Goal: Transaction & Acquisition: Purchase product/service

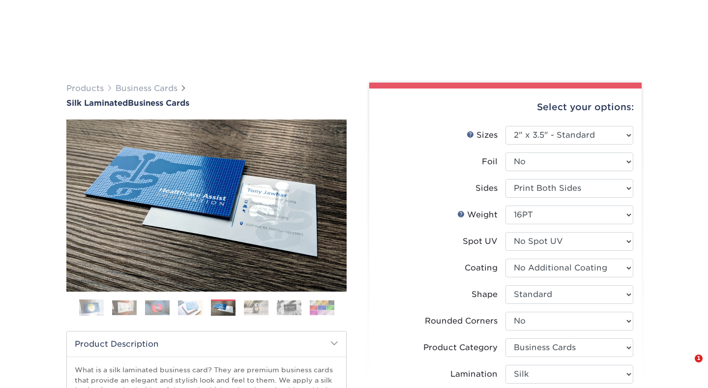
select select "2.00x3.50"
select select "0"
select select "3b5148f1-0588-4f88-a218-97bcfdce65c1"
select select "ccacb42f-45f7-42d3-bbd3-7c8421cf37f0"
select select "250* – $92.00"
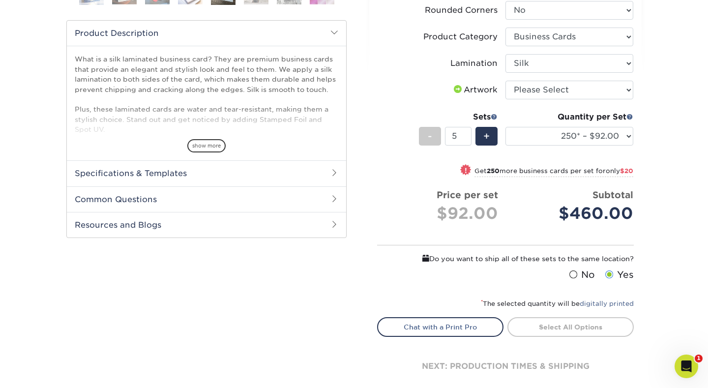
scroll to position [311, 0]
select select "upload"
click at [570, 326] on link "Proceed to Shipping" at bounding box center [570, 326] width 126 height 18
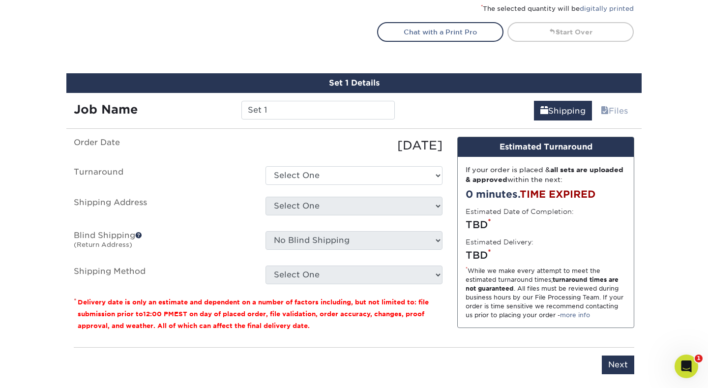
scroll to position [653, 0]
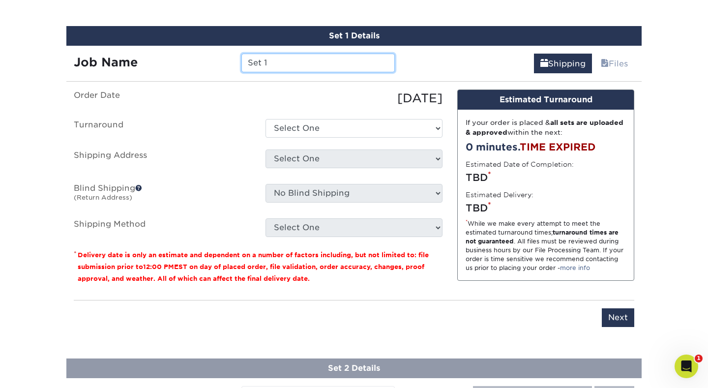
drag, startPoint x: 303, startPoint y: 63, endPoint x: 247, endPoint y: 58, distance: 56.3
click at [247, 58] on input "Set 1" at bounding box center [317, 63] width 153 height 19
type input "Elite PT BC's"
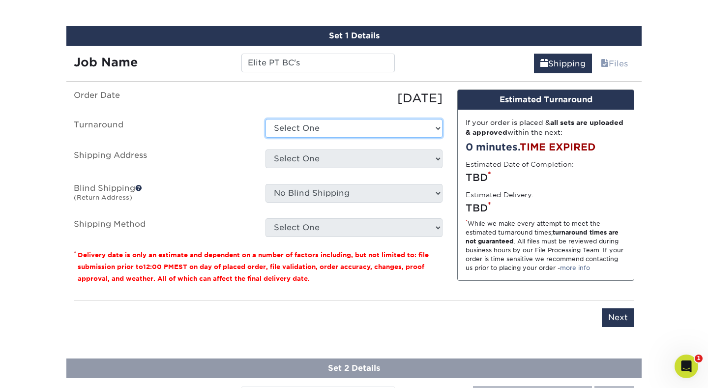
select select "d1b63c63-e638-46b8-b171-df9c8cedce0d"
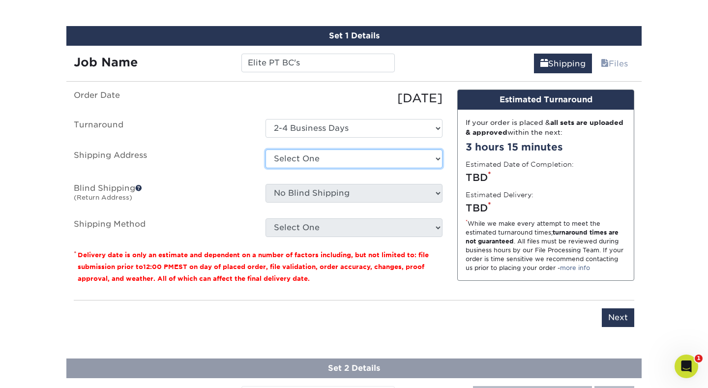
select select "newaddress"
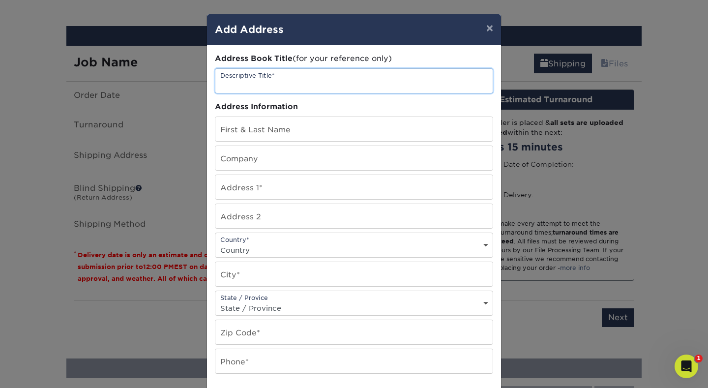
click at [335, 88] on input "text" at bounding box center [353, 81] width 277 height 24
type input "Elite PT Business Cards"
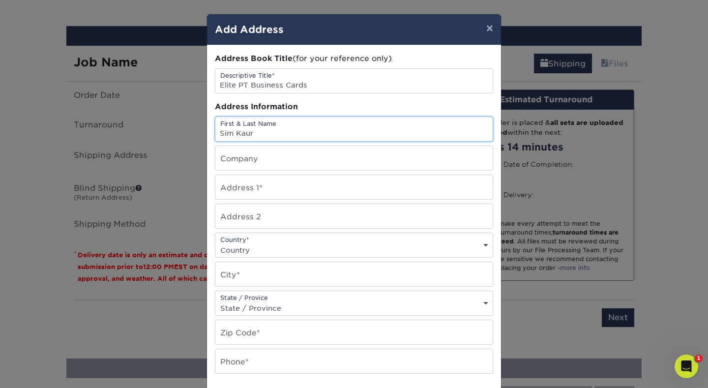
type input "Sim Kaur"
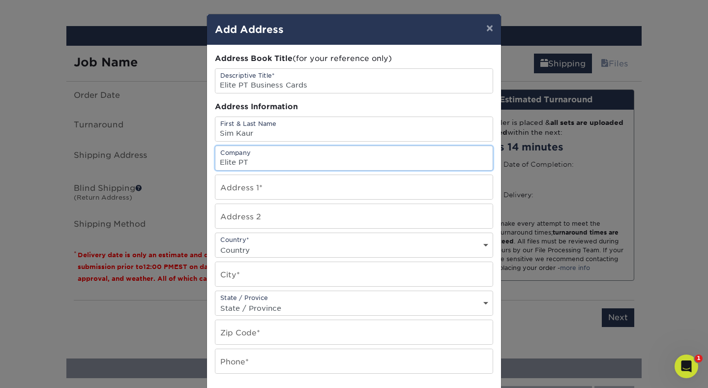
type input "Elite PT"
type input "[STREET_ADDRESS]"
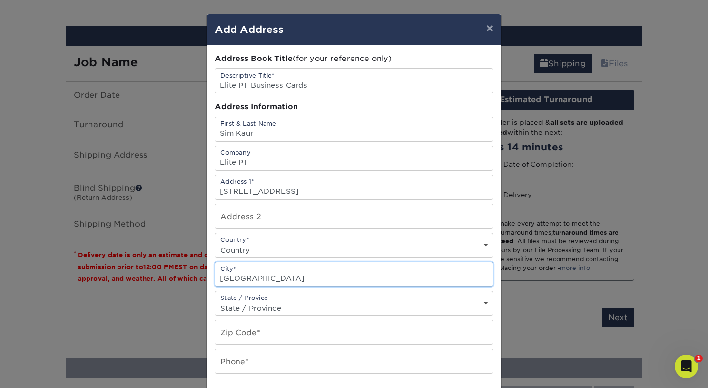
type input "[GEOGRAPHIC_DATA]"
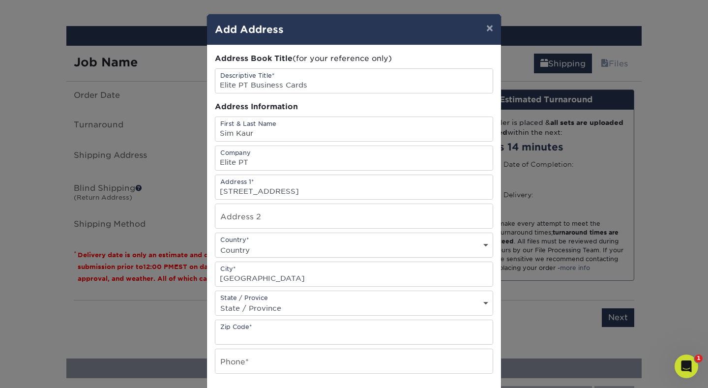
click at [298, 301] on div "State / Provice State / Province [US_STATE] [US_STATE] [US_STATE] [US_STATE] [U…" at bounding box center [354, 303] width 278 height 25
select select "DE"
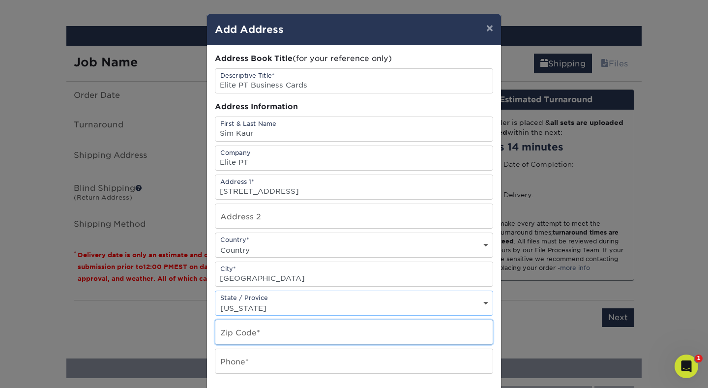
click at [259, 333] on input "text" at bounding box center [353, 332] width 277 height 24
type input "19971"
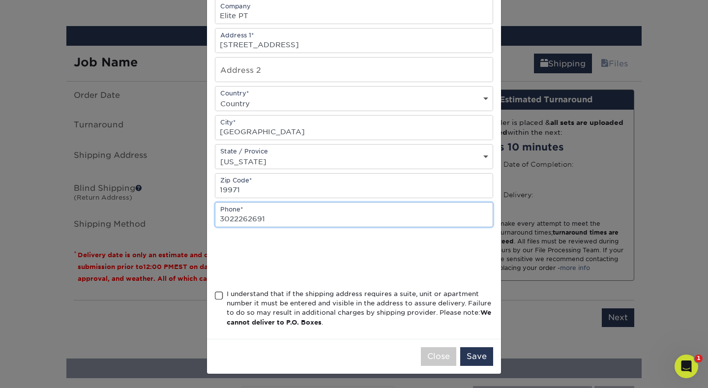
scroll to position [149, 0]
type input "3022262691"
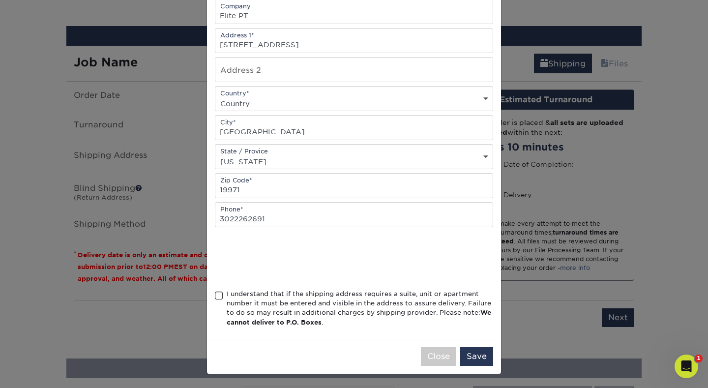
drag, startPoint x: 220, startPoint y: 293, endPoint x: 231, endPoint y: 294, distance: 11.3
click at [220, 293] on span at bounding box center [219, 295] width 8 height 9
click at [0, 0] on input "I understand that if the shipping address requires a suite, unit or apartment n…" at bounding box center [0, 0] width 0 height 0
click at [472, 356] on button "Save" at bounding box center [476, 356] width 33 height 19
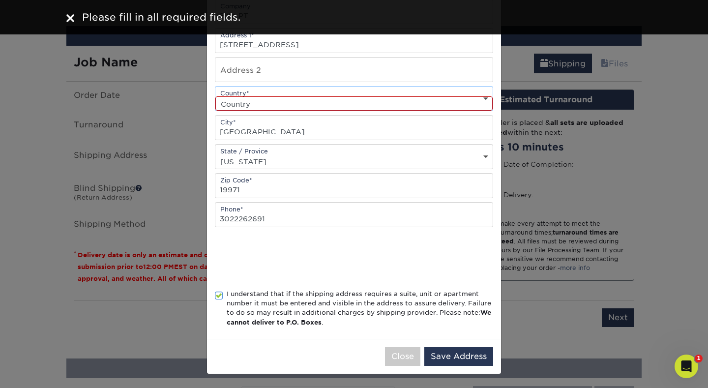
select select "US"
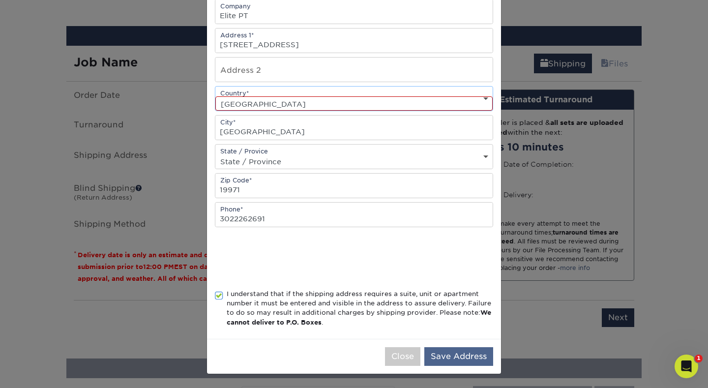
click at [478, 354] on button "Save Address" at bounding box center [458, 356] width 69 height 19
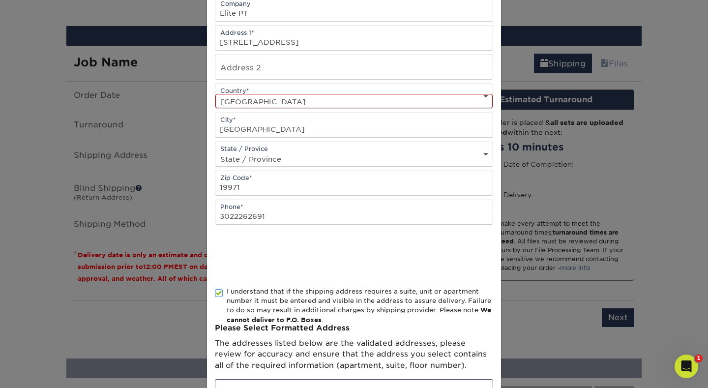
scroll to position [0, 0]
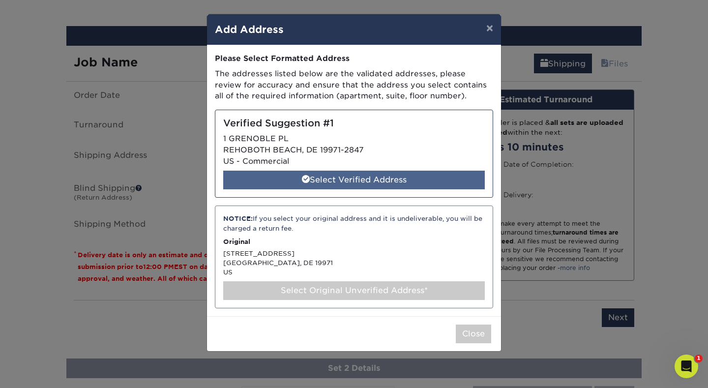
click at [360, 177] on div "Select Verified Address" at bounding box center [354, 180] width 262 height 19
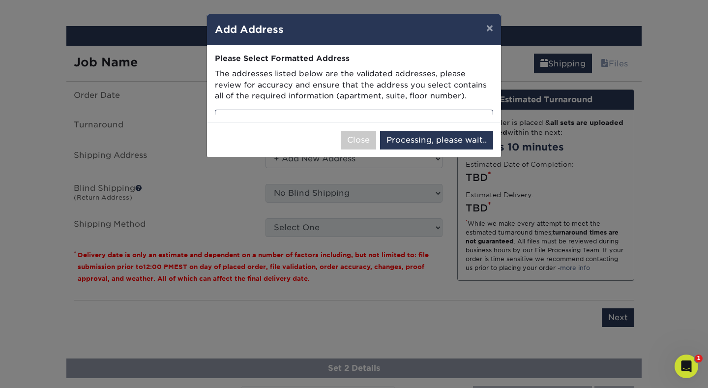
select select "285910"
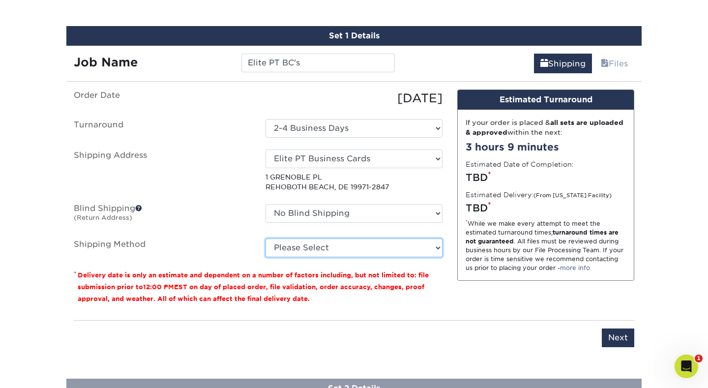
select select "03"
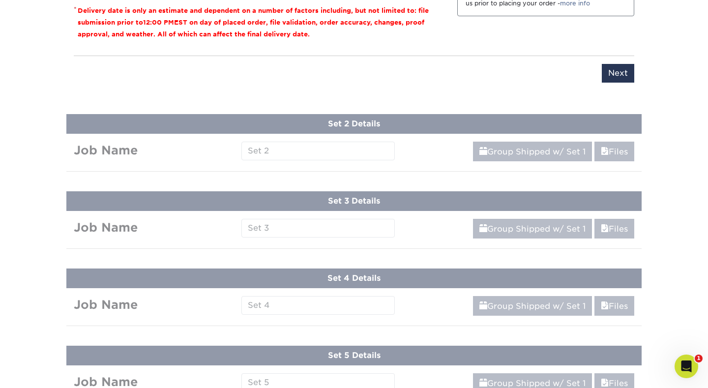
scroll to position [811, 0]
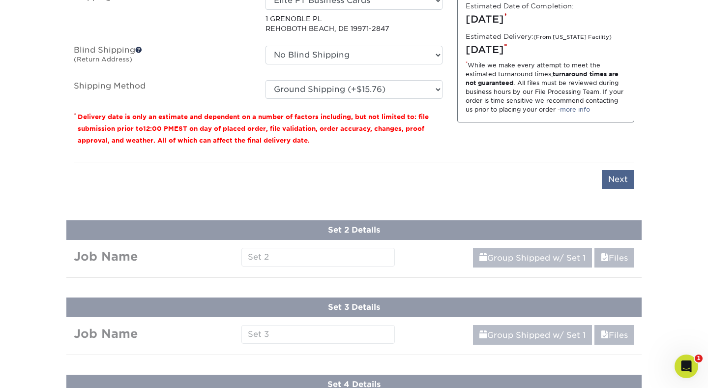
click at [617, 176] on input "Next" at bounding box center [618, 179] width 32 height 19
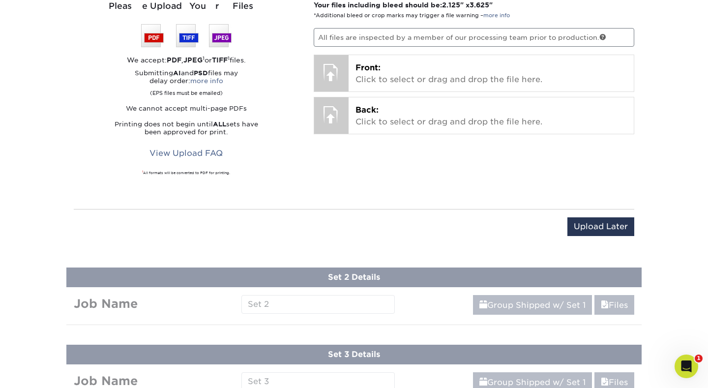
scroll to position [749, 0]
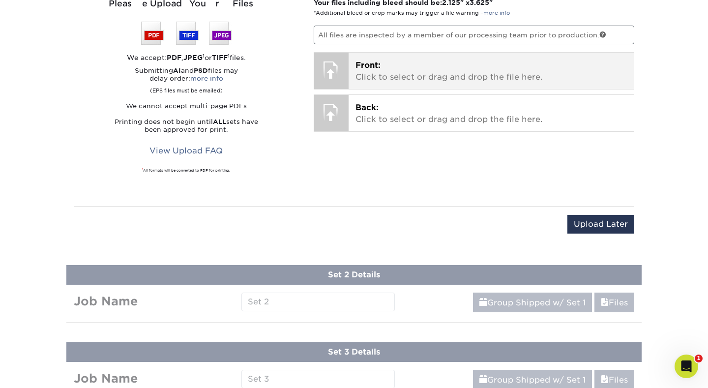
click at [335, 67] on div at bounding box center [331, 70] width 34 height 34
click at [404, 76] on p "Front: Click to select or drag and drop the file here." at bounding box center [491, 71] width 272 height 24
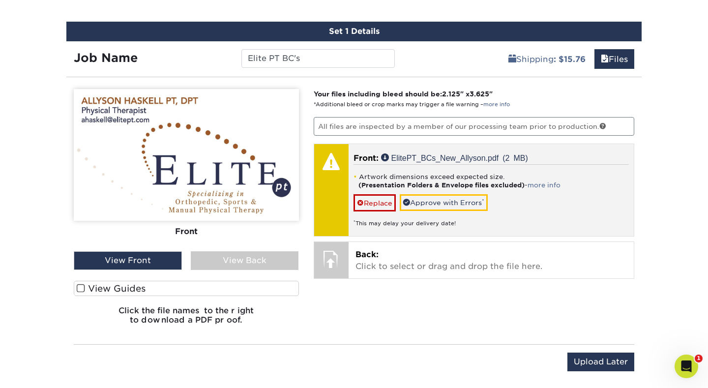
scroll to position [656, 0]
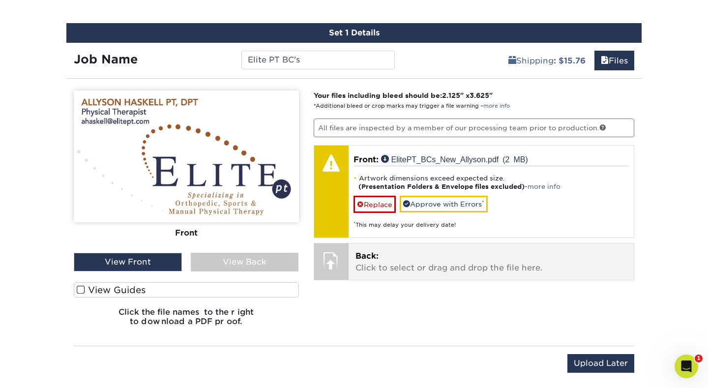
click at [339, 257] on div at bounding box center [331, 260] width 34 height 34
click at [388, 263] on p "Back: Click to select or drag and drop the file here." at bounding box center [491, 262] width 272 height 24
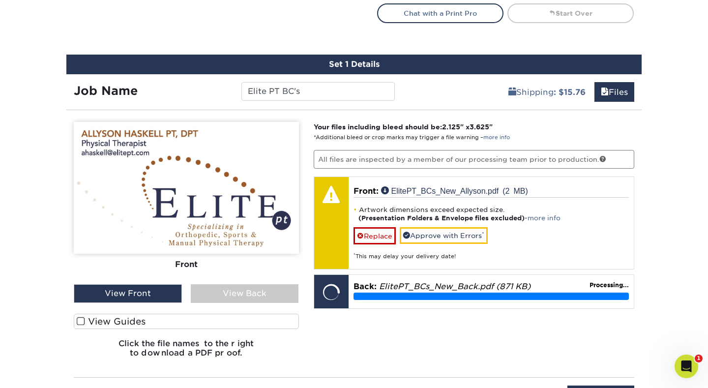
scroll to position [623, 0]
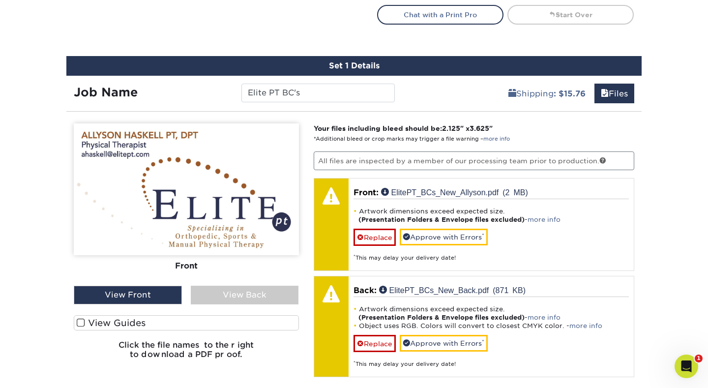
click at [250, 292] on div "View Back" at bounding box center [245, 295] width 108 height 19
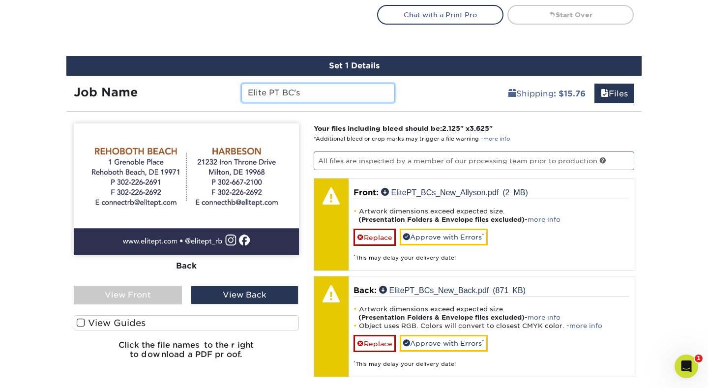
drag, startPoint x: 308, startPoint y: 93, endPoint x: 250, endPoint y: 85, distance: 59.0
click at [249, 85] on input "Elite PT BC's" at bounding box center [317, 93] width 153 height 19
click at [343, 91] on input "Elite PT BC's" at bounding box center [317, 93] width 153 height 19
click at [139, 287] on div "View Front" at bounding box center [128, 295] width 108 height 19
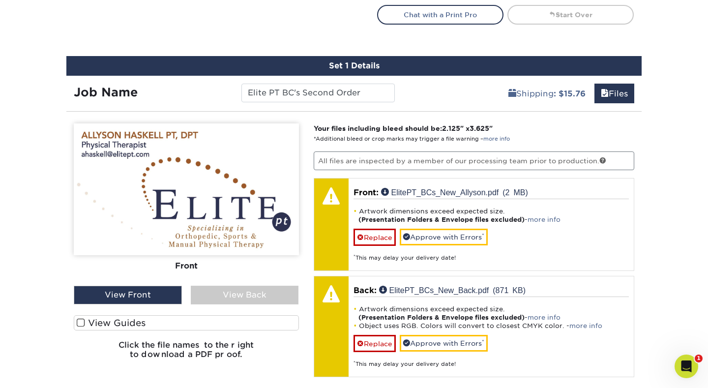
click at [83, 320] on span at bounding box center [81, 322] width 8 height 9
click at [0, 0] on input "View Guides" at bounding box center [0, 0] width 0 height 0
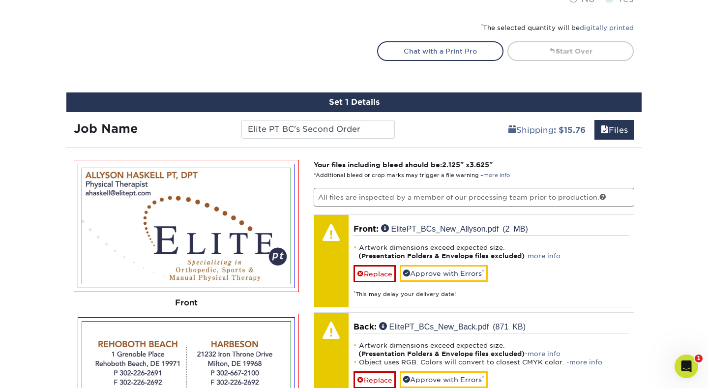
scroll to position [587, 0]
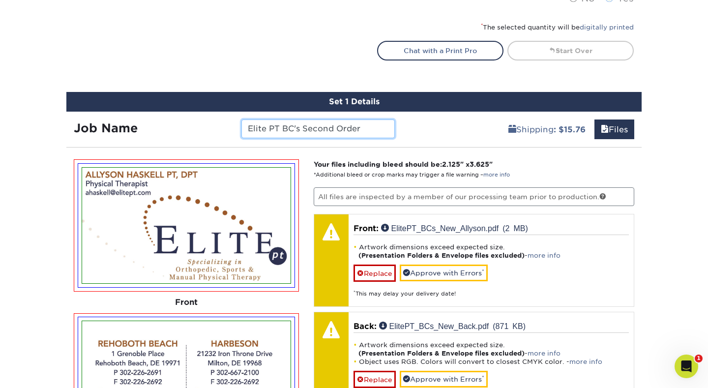
drag, startPoint x: 365, startPoint y: 128, endPoint x: 252, endPoint y: 115, distance: 113.3
click at [252, 115] on div "Job Name Elite PT BC's Second Order" at bounding box center [234, 126] width 336 height 28
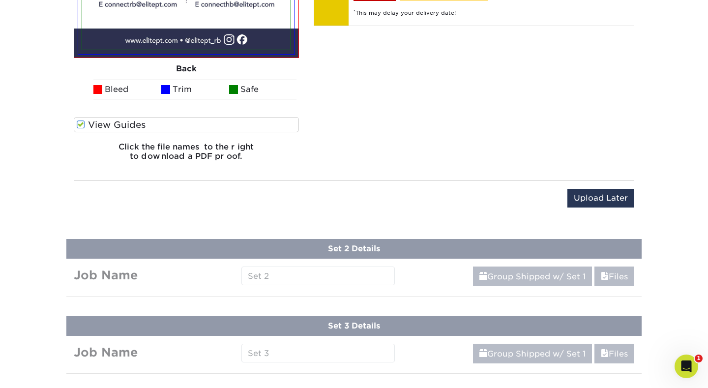
scroll to position [975, 0]
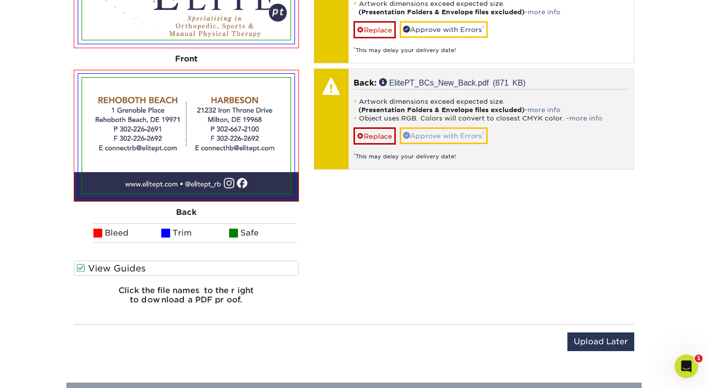
scroll to position [829, 0]
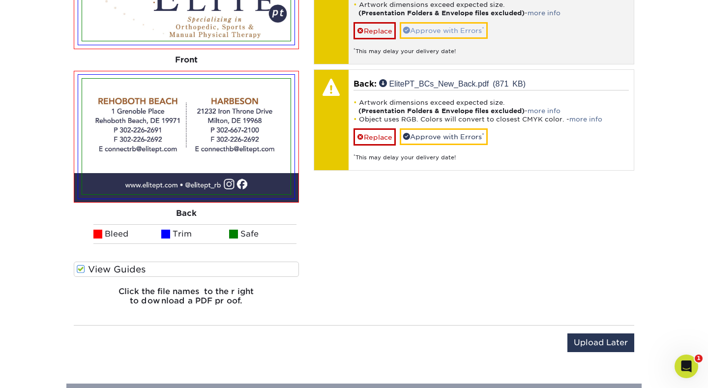
click at [460, 29] on link "Approve with Errors *" at bounding box center [444, 30] width 88 height 17
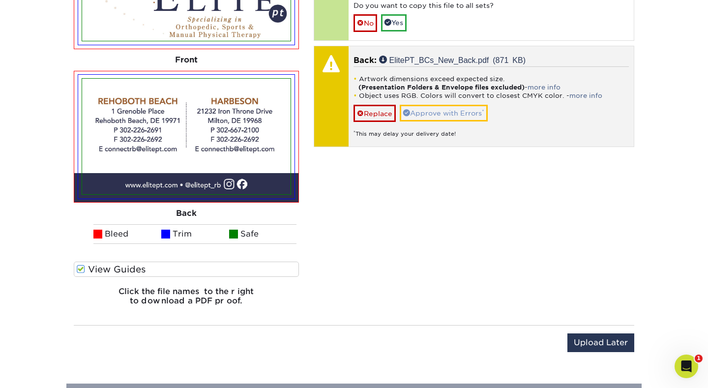
click at [458, 110] on link "Approve with Errors *" at bounding box center [444, 113] width 88 height 17
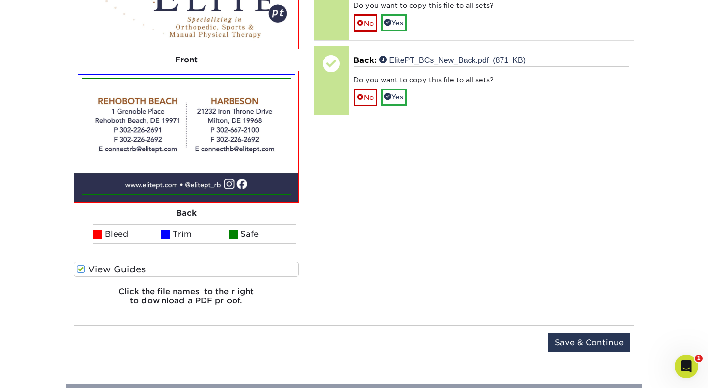
click at [593, 339] on input "Save & Continue" at bounding box center [589, 342] width 82 height 19
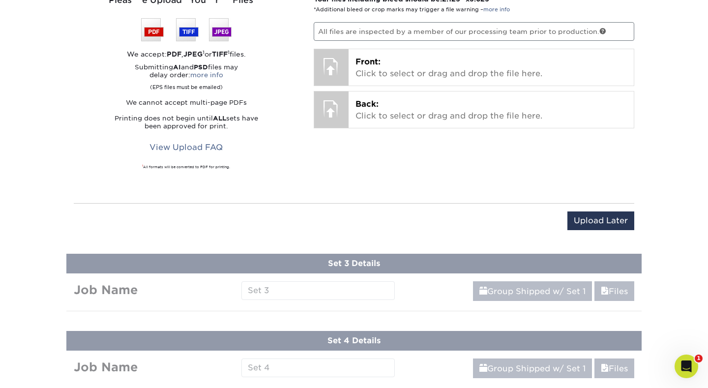
scroll to position [596, 0]
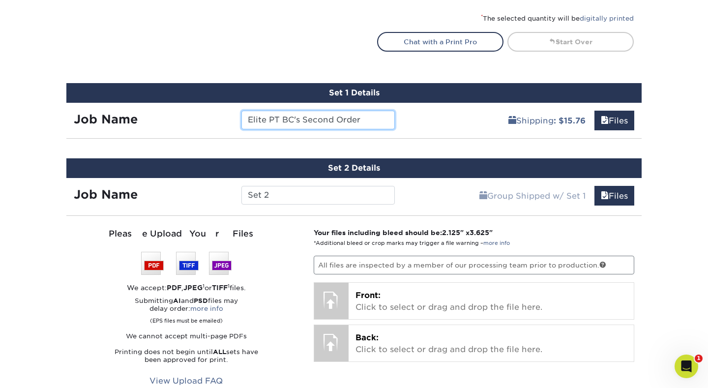
drag, startPoint x: 371, startPoint y: 117, endPoint x: 293, endPoint y: 106, distance: 78.6
click at [295, 105] on div "Job Name Elite PT BC's Second Order" at bounding box center [234, 117] width 336 height 28
click at [304, 115] on input "Elite PT BC's Second Order" at bounding box center [317, 120] width 153 height 19
drag, startPoint x: 363, startPoint y: 118, endPoint x: 348, endPoint y: 120, distance: 14.9
click at [363, 118] on input "Elite PT BC's Second Order" at bounding box center [317, 120] width 153 height 19
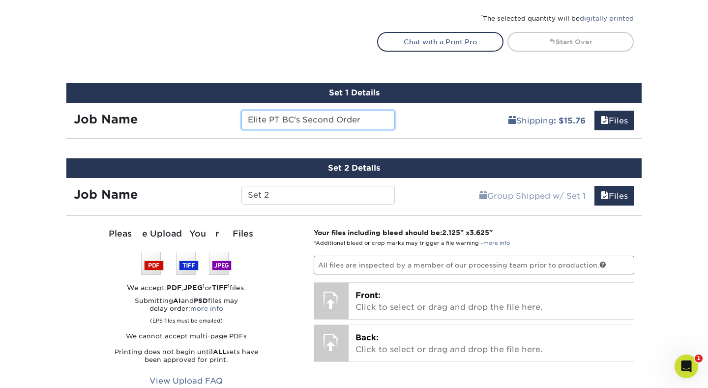
click at [284, 117] on input "Elite PT BC's Second Order" at bounding box center [317, 120] width 153 height 19
click at [314, 117] on input "Elite PT Ally BC's Second Order" at bounding box center [317, 120] width 153 height 19
type input "Elite PT Ally BC's Second Order"
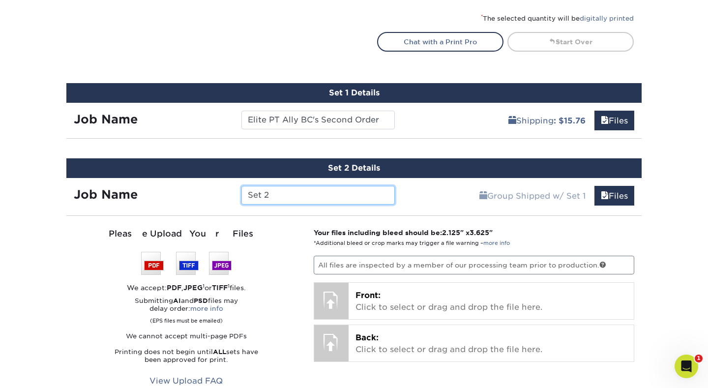
click at [317, 188] on input "Set 2" at bounding box center [317, 195] width 153 height 19
paste input "Elite PT Ally BC's Second Order"
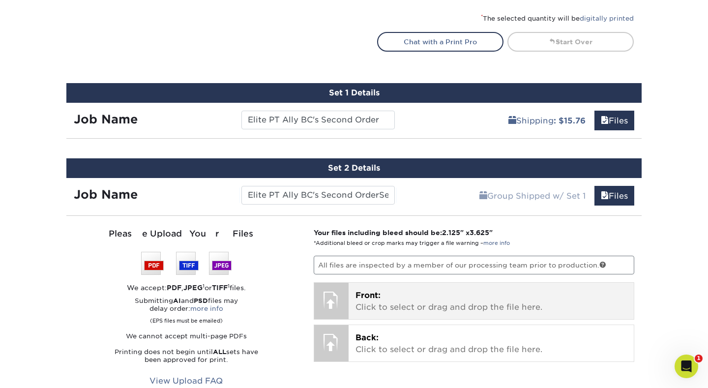
click at [341, 296] on div at bounding box center [331, 300] width 34 height 34
click at [374, 297] on span "Front:" at bounding box center [367, 295] width 25 height 9
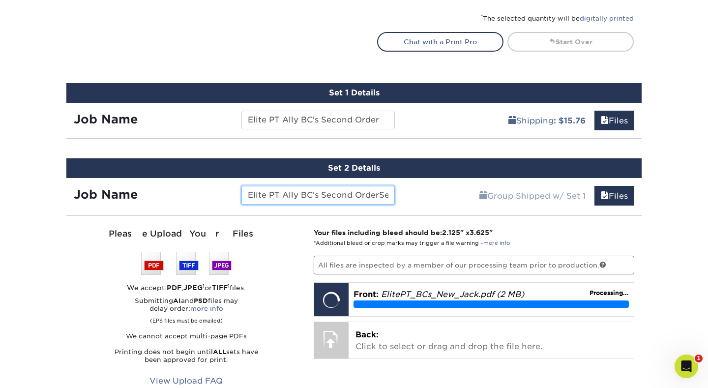
click at [291, 192] on input "Elite PT Ally BC's Second OrderSet 2" at bounding box center [317, 195] width 153 height 19
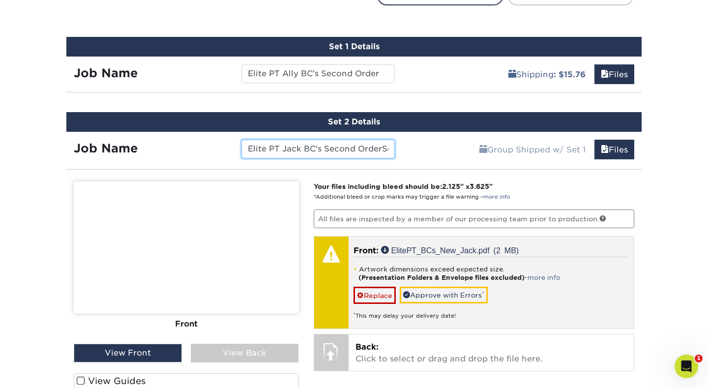
scroll to position [647, 0]
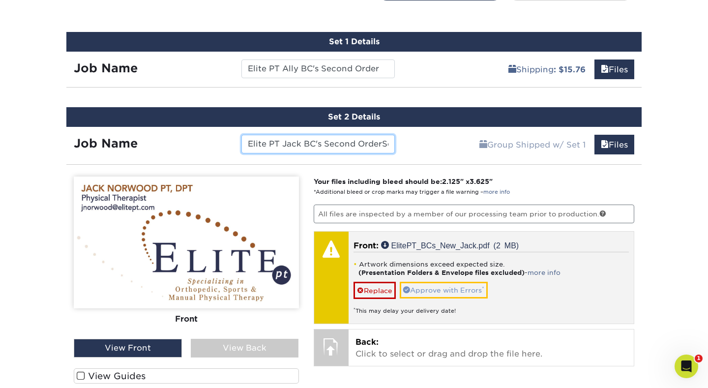
type input "Elite PT Jack BC's Second OrderSet 2"
click at [440, 288] on link "Approve with Errors *" at bounding box center [444, 290] width 88 height 17
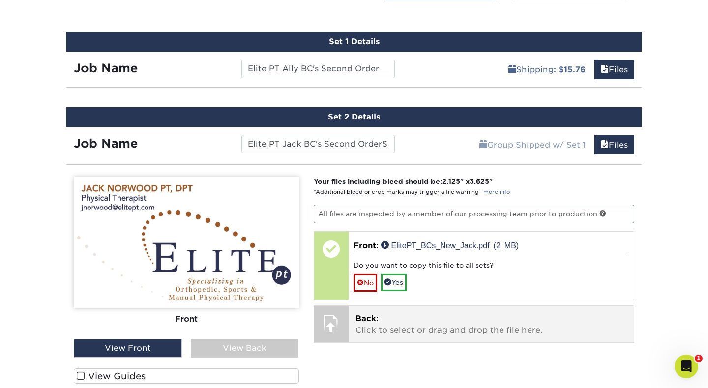
click at [372, 314] on span "Back:" at bounding box center [366, 318] width 23 height 9
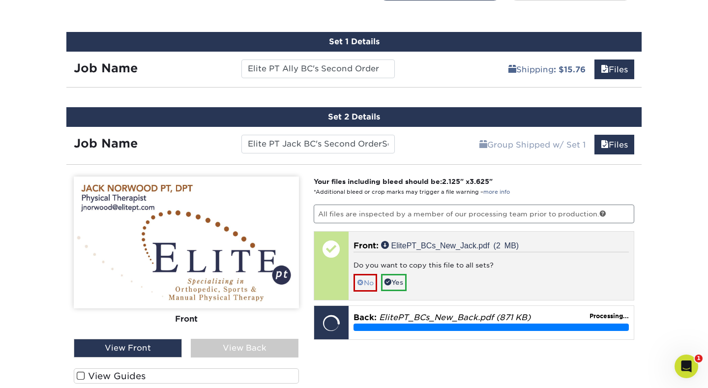
click at [366, 275] on link "No" at bounding box center [365, 282] width 24 height 17
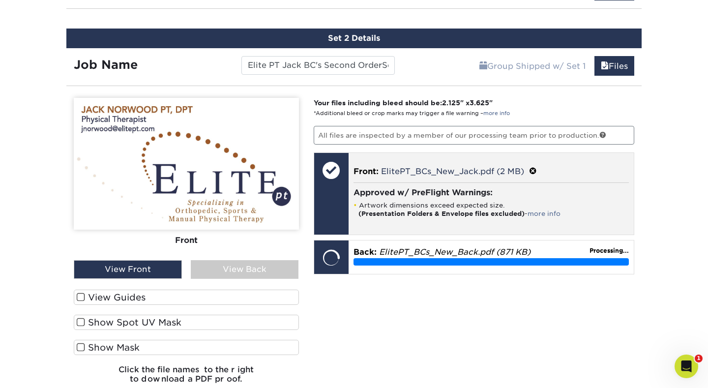
scroll to position [726, 0]
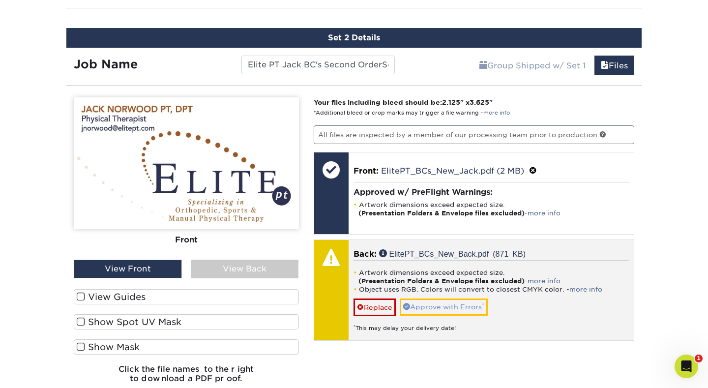
click at [453, 308] on link "Approve with Errors *" at bounding box center [444, 306] width 88 height 17
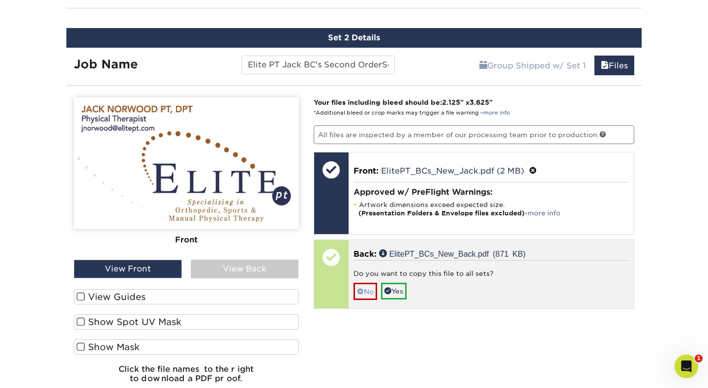
click at [361, 284] on link "No" at bounding box center [365, 291] width 24 height 17
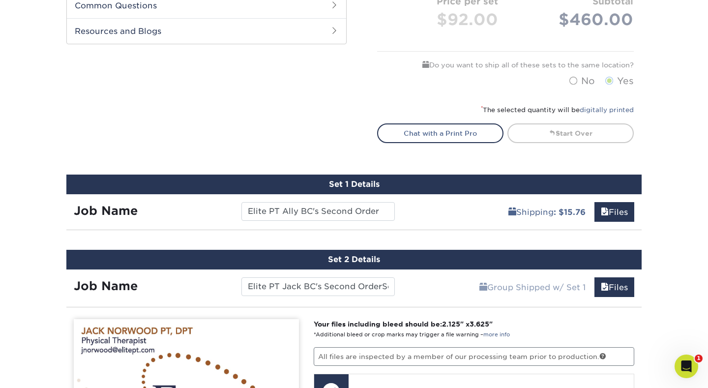
scroll to position [504, 0]
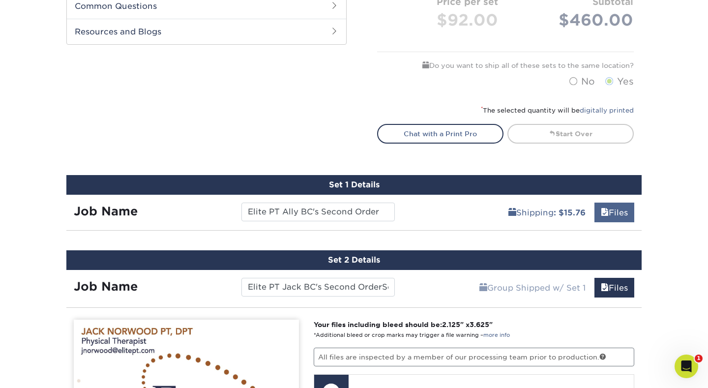
click at [612, 213] on link "Files" at bounding box center [614, 213] width 40 height 20
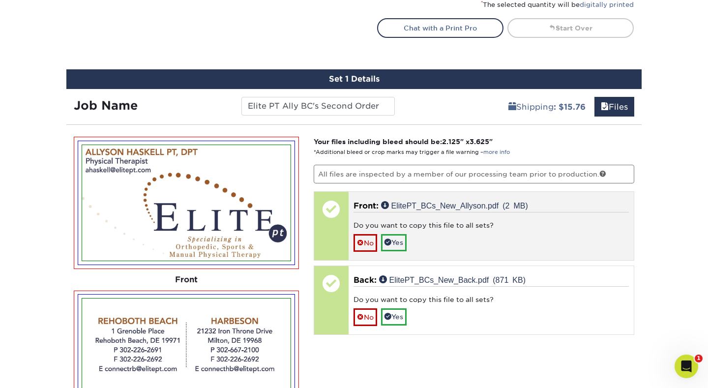
scroll to position [610, 0]
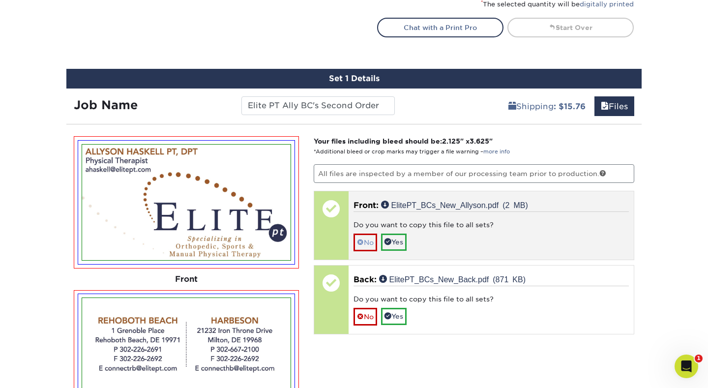
click at [371, 240] on link "No" at bounding box center [365, 241] width 24 height 17
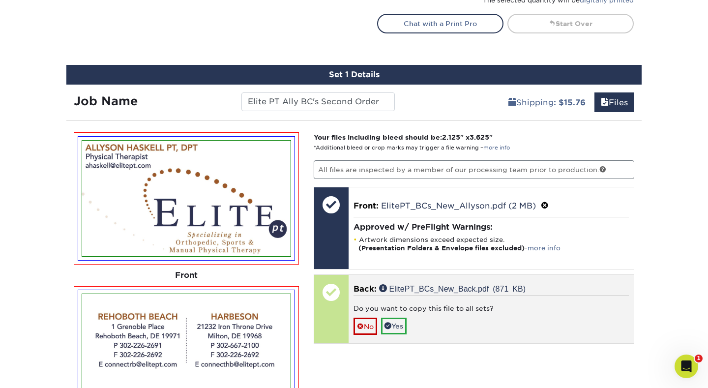
click at [370, 322] on link "No" at bounding box center [365, 326] width 24 height 17
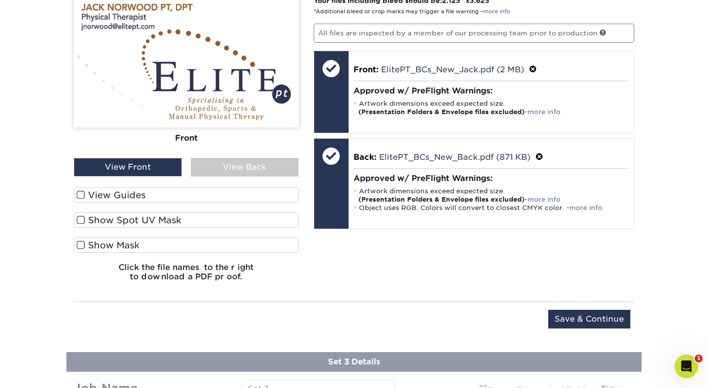
scroll to position [1251, 0]
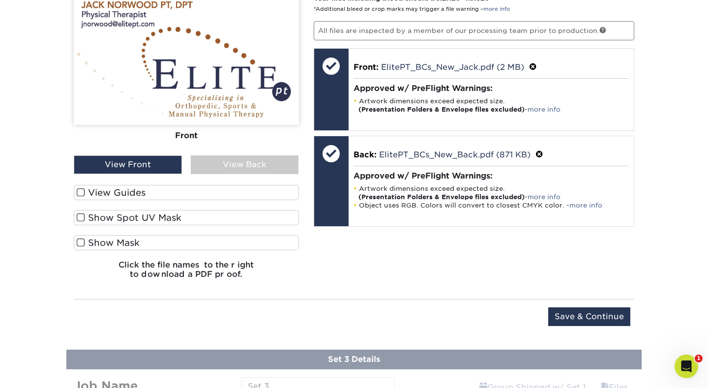
click at [247, 157] on div "View Back" at bounding box center [245, 164] width 108 height 19
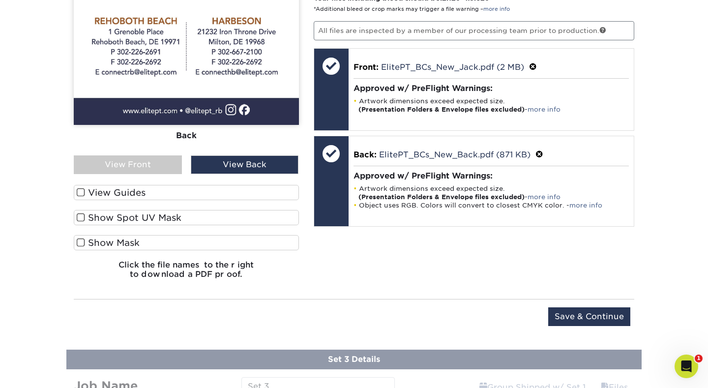
scroll to position [1251, 0]
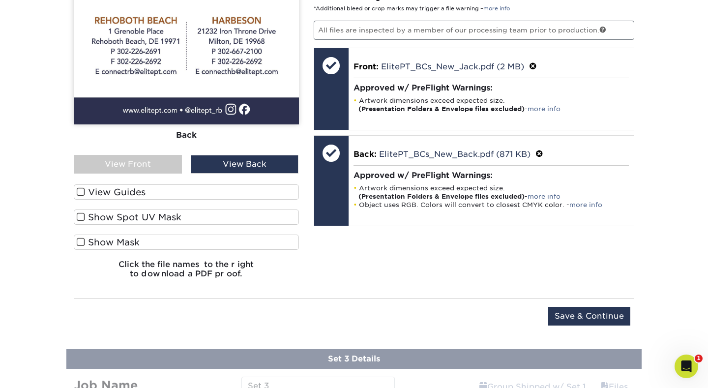
click at [79, 188] on span at bounding box center [81, 191] width 8 height 9
click at [0, 0] on input "View Guides" at bounding box center [0, 0] width 0 height 0
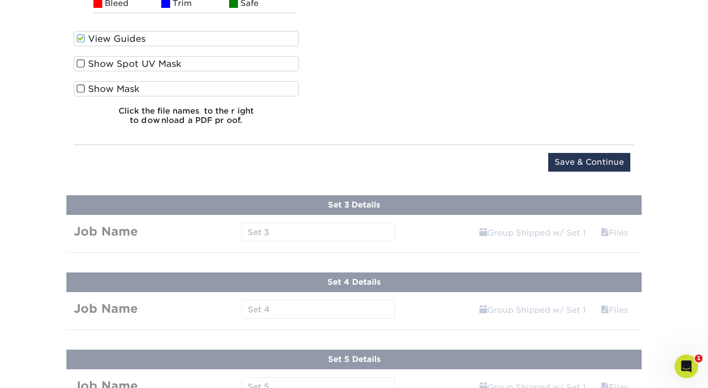
scroll to position [1565, 0]
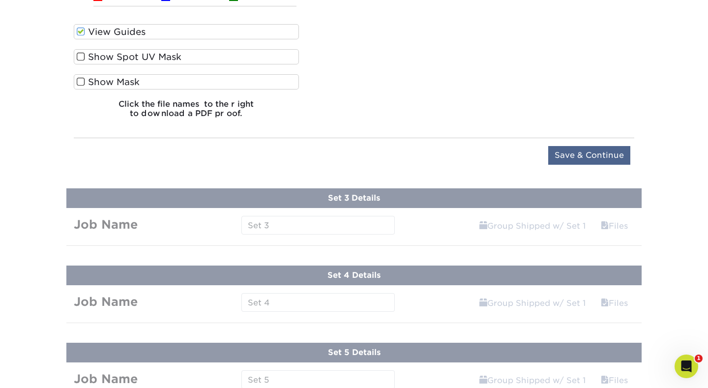
click at [576, 156] on input "Save & Continue" at bounding box center [589, 155] width 82 height 19
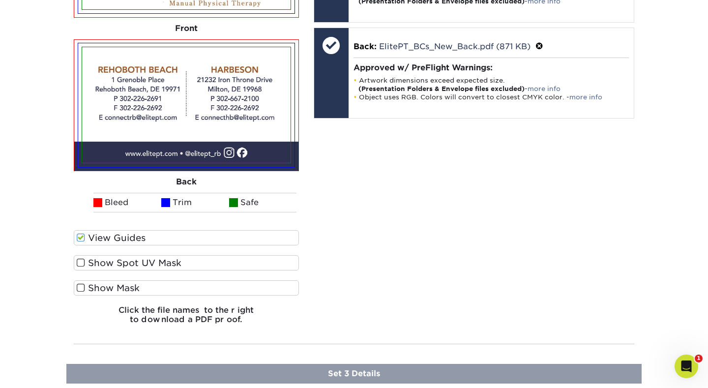
scroll to position [914, 0]
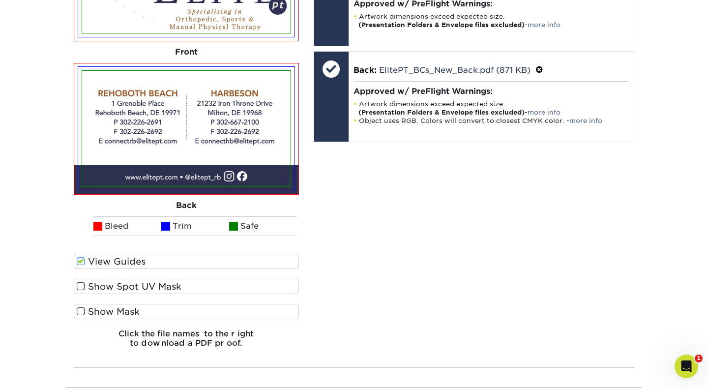
click at [83, 283] on span at bounding box center [81, 286] width 8 height 9
click at [0, 0] on input "Show Spot UV Mask" at bounding box center [0, 0] width 0 height 0
click at [85, 284] on span at bounding box center [81, 286] width 8 height 9
click at [0, 0] on input "Show Spot UV Mask" at bounding box center [0, 0] width 0 height 0
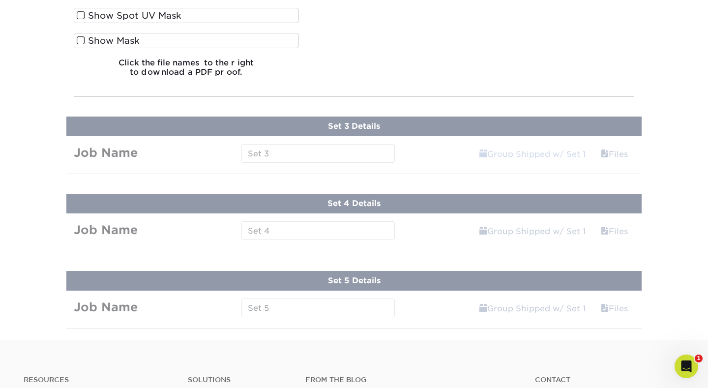
scroll to position [1206, 0]
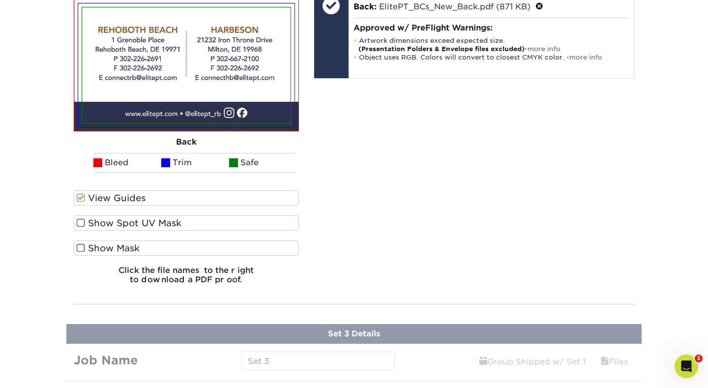
scroll to position [979, 0]
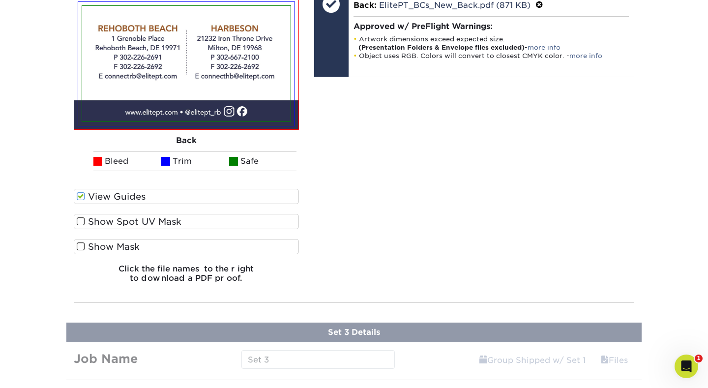
click at [192, 159] on li "Trim" at bounding box center [195, 161] width 68 height 20
click at [83, 195] on span at bounding box center [81, 196] width 8 height 9
click at [0, 0] on input "View Guides" at bounding box center [0, 0] width 0 height 0
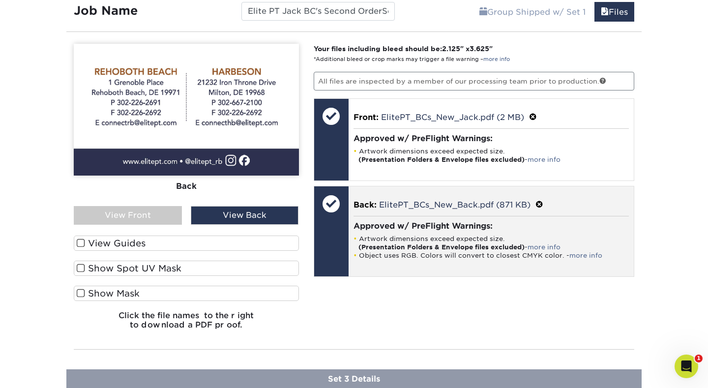
scroll to position [779, 0]
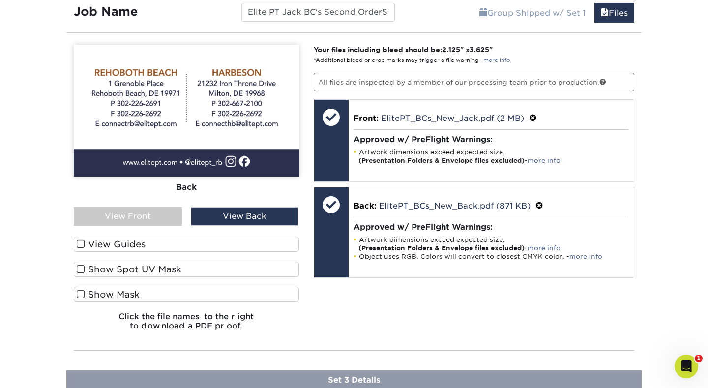
click at [256, 213] on div "View Back" at bounding box center [245, 216] width 108 height 19
click at [150, 211] on div "View Front" at bounding box center [128, 216] width 108 height 19
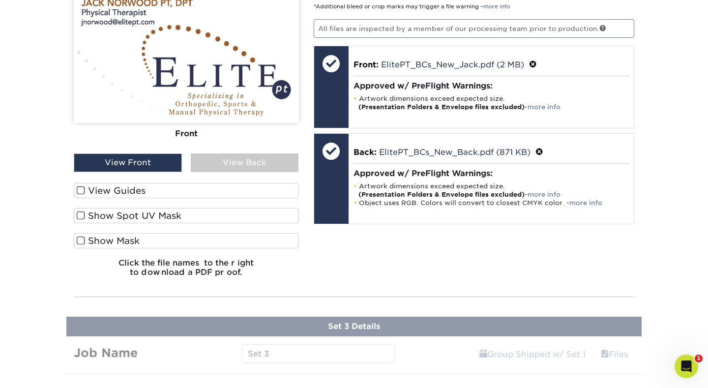
scroll to position [834, 0]
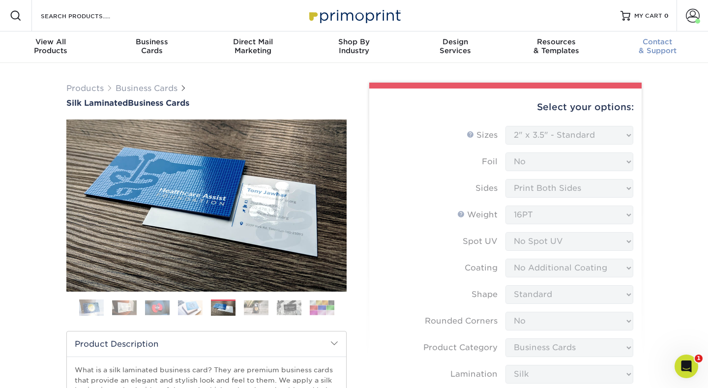
scroll to position [0, 0]
click at [690, 15] on span at bounding box center [693, 16] width 14 height 14
